Goal: Register for event/course

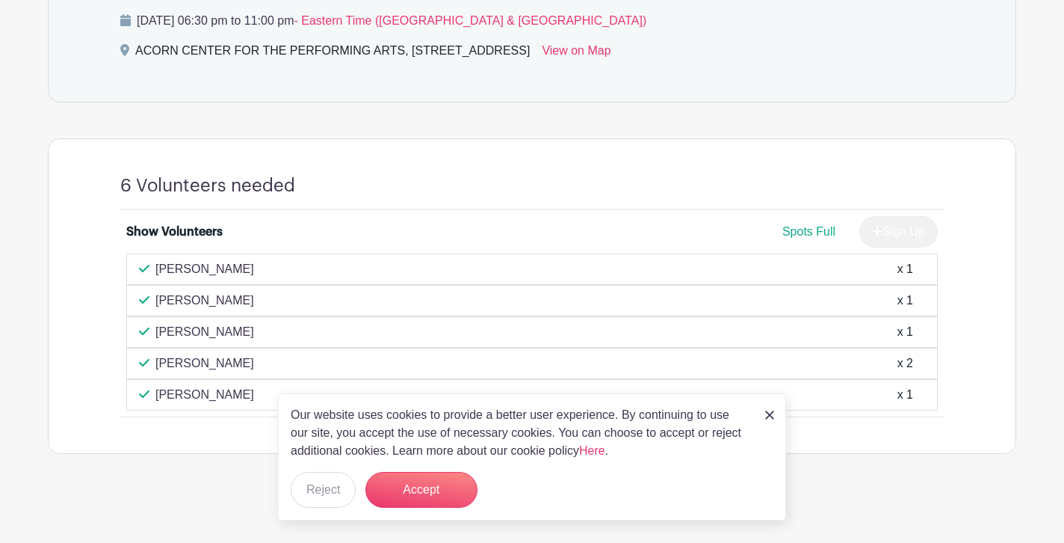
scroll to position [691, 0]
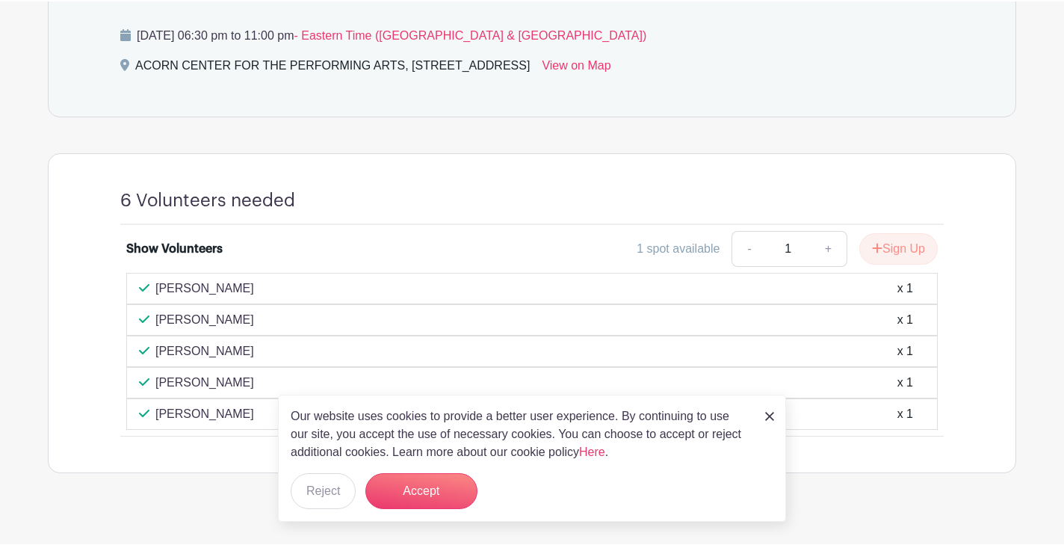
scroll to position [739, 0]
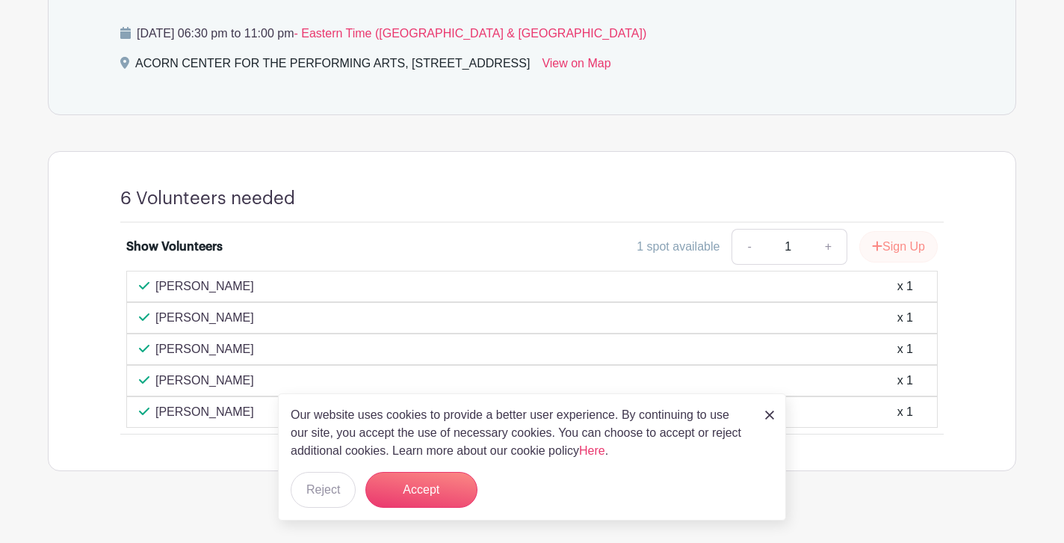
click at [900, 244] on button "Sign Up" at bounding box center [899, 246] width 78 height 31
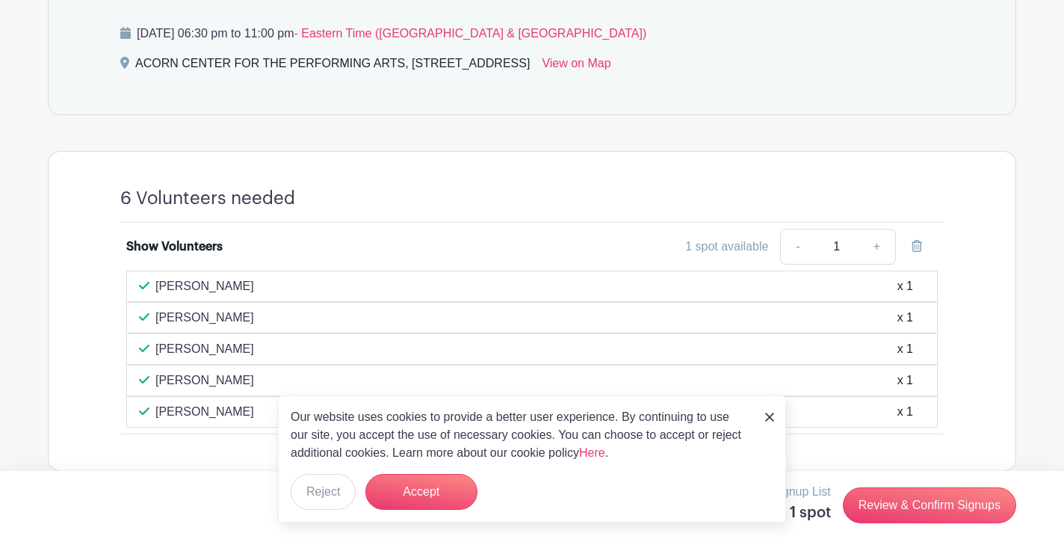
click at [973, 306] on div "Show Volunteers 1 spot available - 1 + Dawn Galluzzi x 1 Marcus Ogilvie x 1 Mar…" at bounding box center [532, 329] width 896 height 212
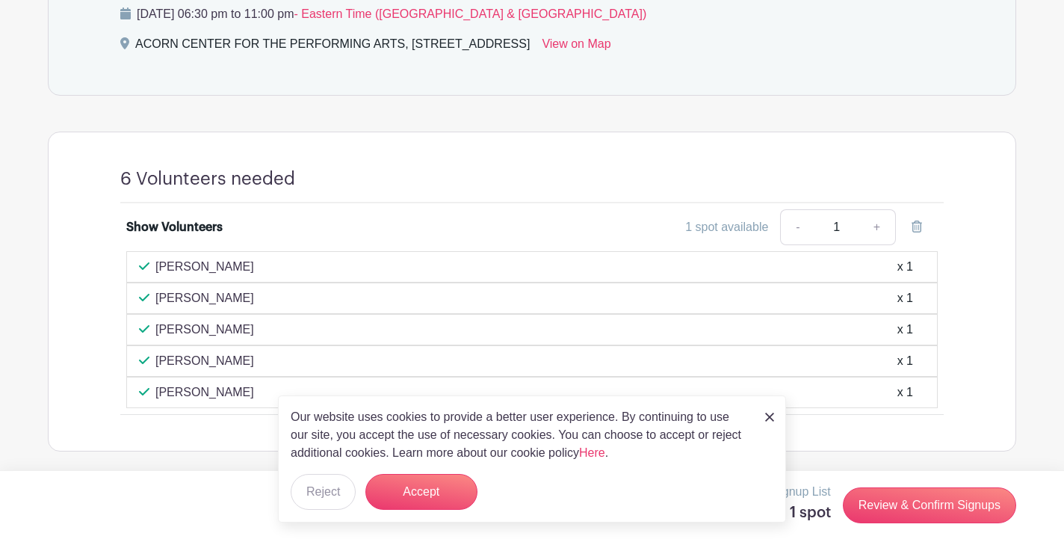
scroll to position [757, 0]
click at [317, 490] on button "Reject" at bounding box center [323, 492] width 65 height 36
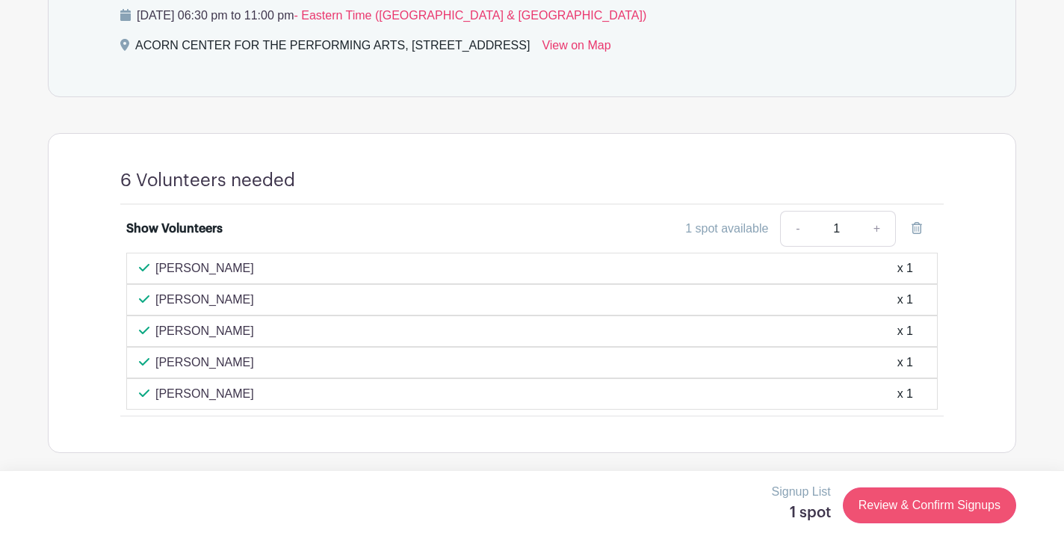
click at [914, 503] on link "Review & Confirm Signups" at bounding box center [929, 505] width 173 height 36
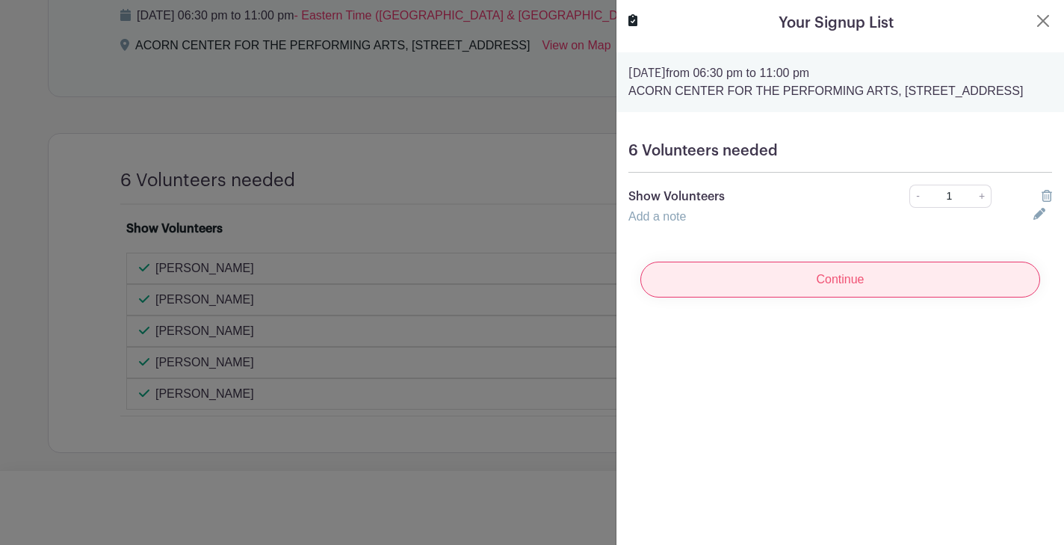
click at [881, 298] on input "Continue" at bounding box center [841, 280] width 400 height 36
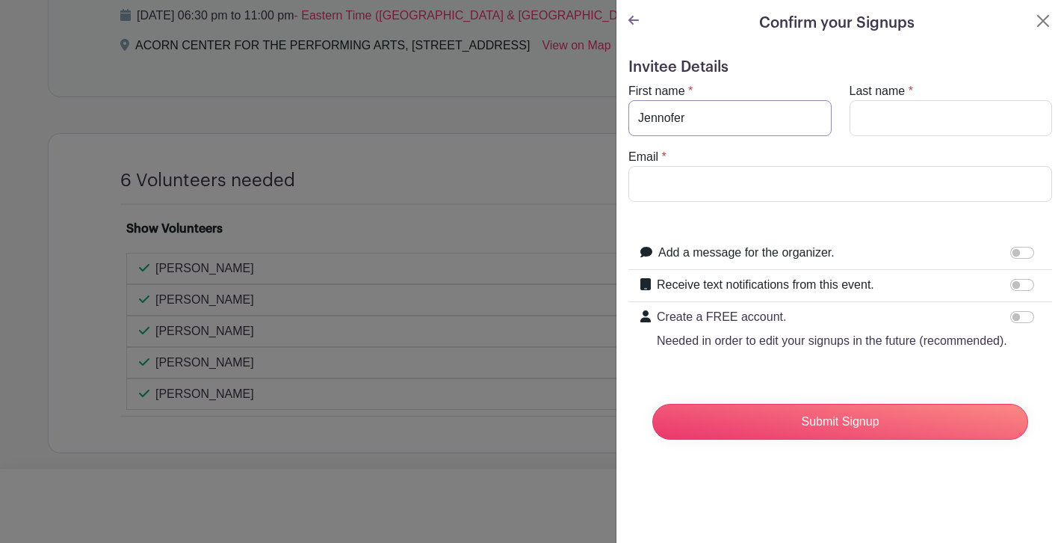
drag, startPoint x: 665, startPoint y: 126, endPoint x: 664, endPoint y: 117, distance: 9.0
click at [664, 117] on input "Jennofer" at bounding box center [730, 118] width 203 height 36
click at [665, 120] on input "Jennofer" at bounding box center [730, 118] width 203 height 36
click at [671, 120] on input "Jennofer" at bounding box center [730, 118] width 203 height 36
type input "Jennifer"
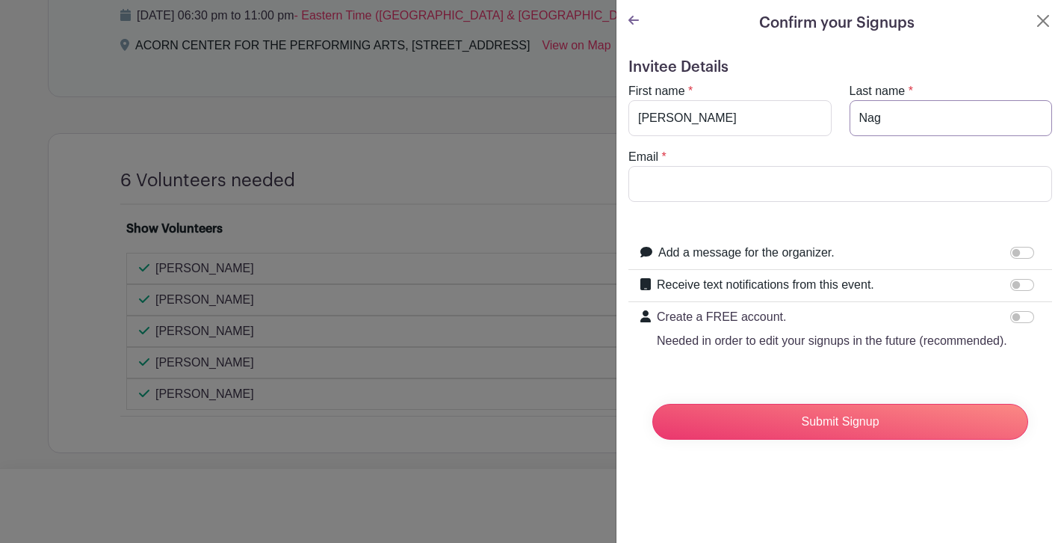
type input "Nagy"
type input "jnagyo@comcast.net"
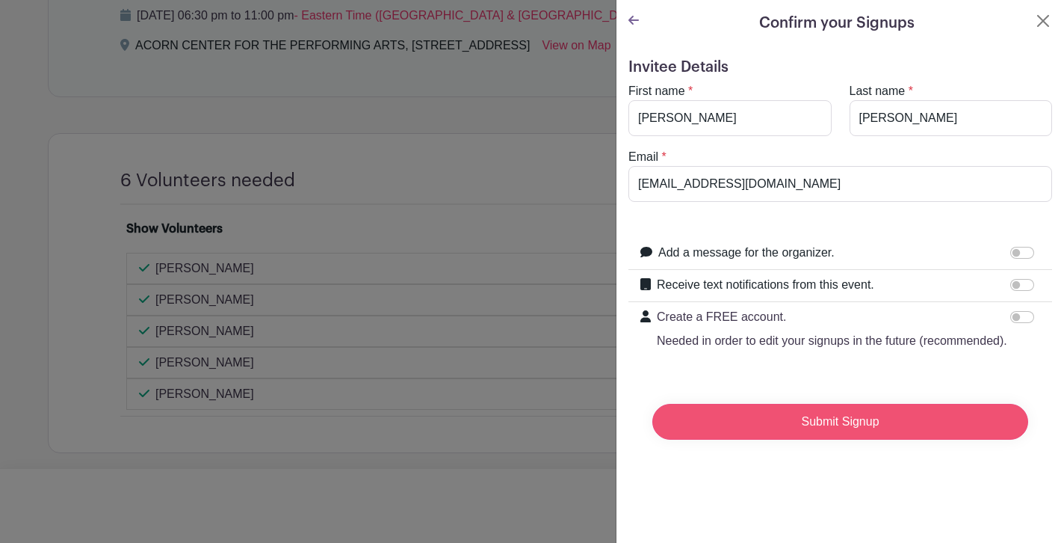
click at [967, 422] on input "Submit Signup" at bounding box center [841, 422] width 376 height 36
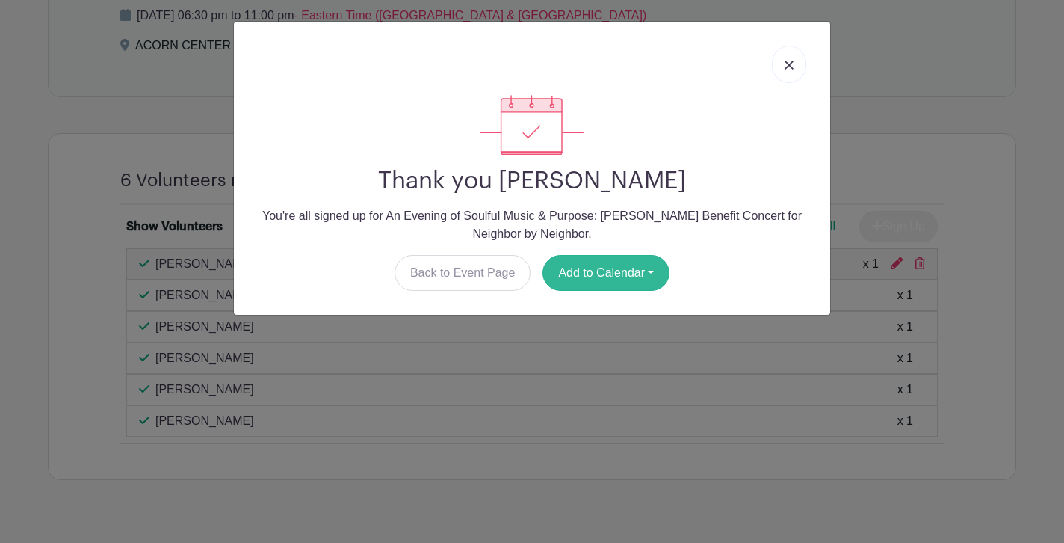
click at [588, 271] on button "Add to Calendar" at bounding box center [606, 273] width 127 height 36
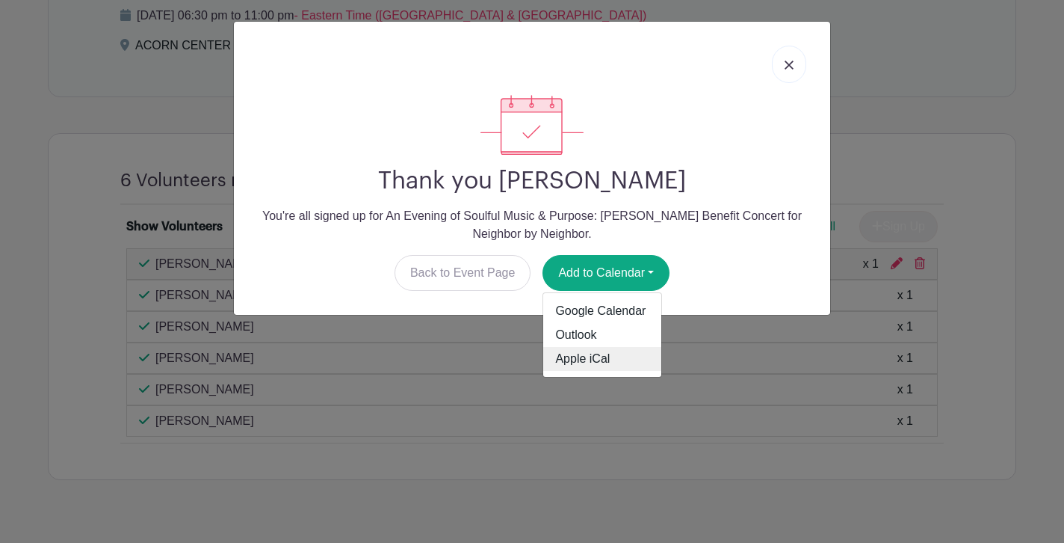
click at [580, 359] on link "Apple iCal" at bounding box center [602, 359] width 118 height 24
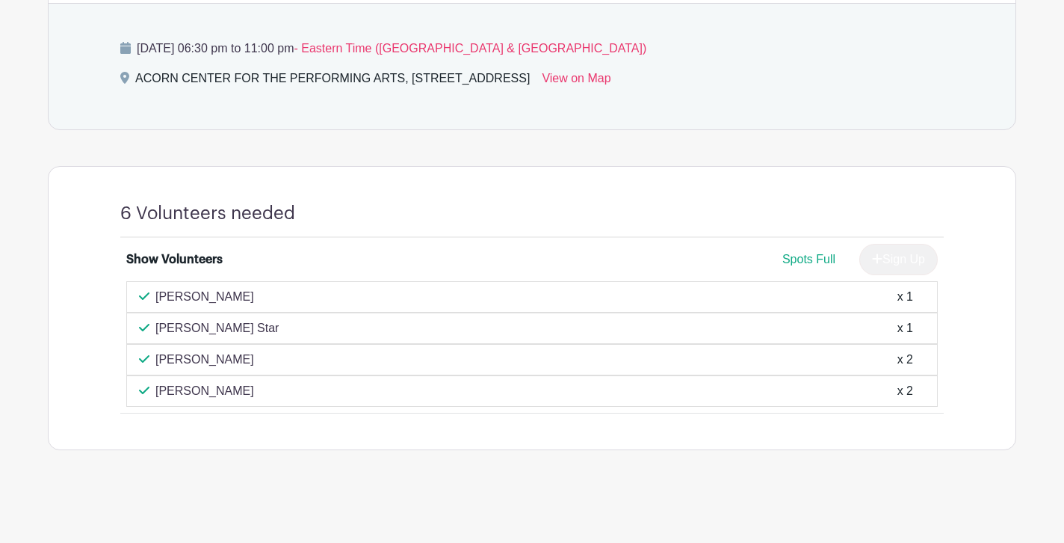
scroll to position [662, 0]
